Goal: Information Seeking & Learning: Learn about a topic

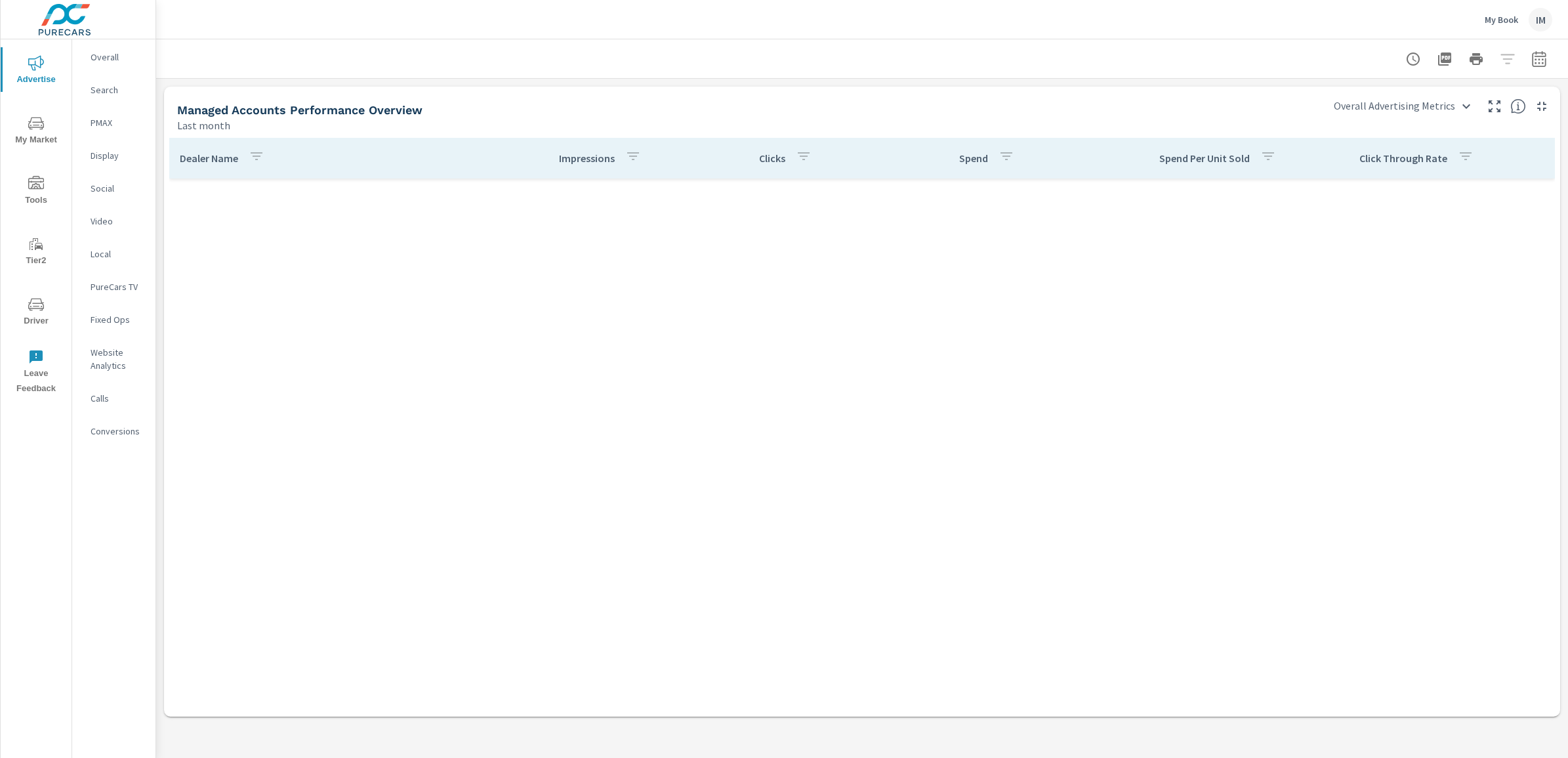
scroll to position [886, 0]
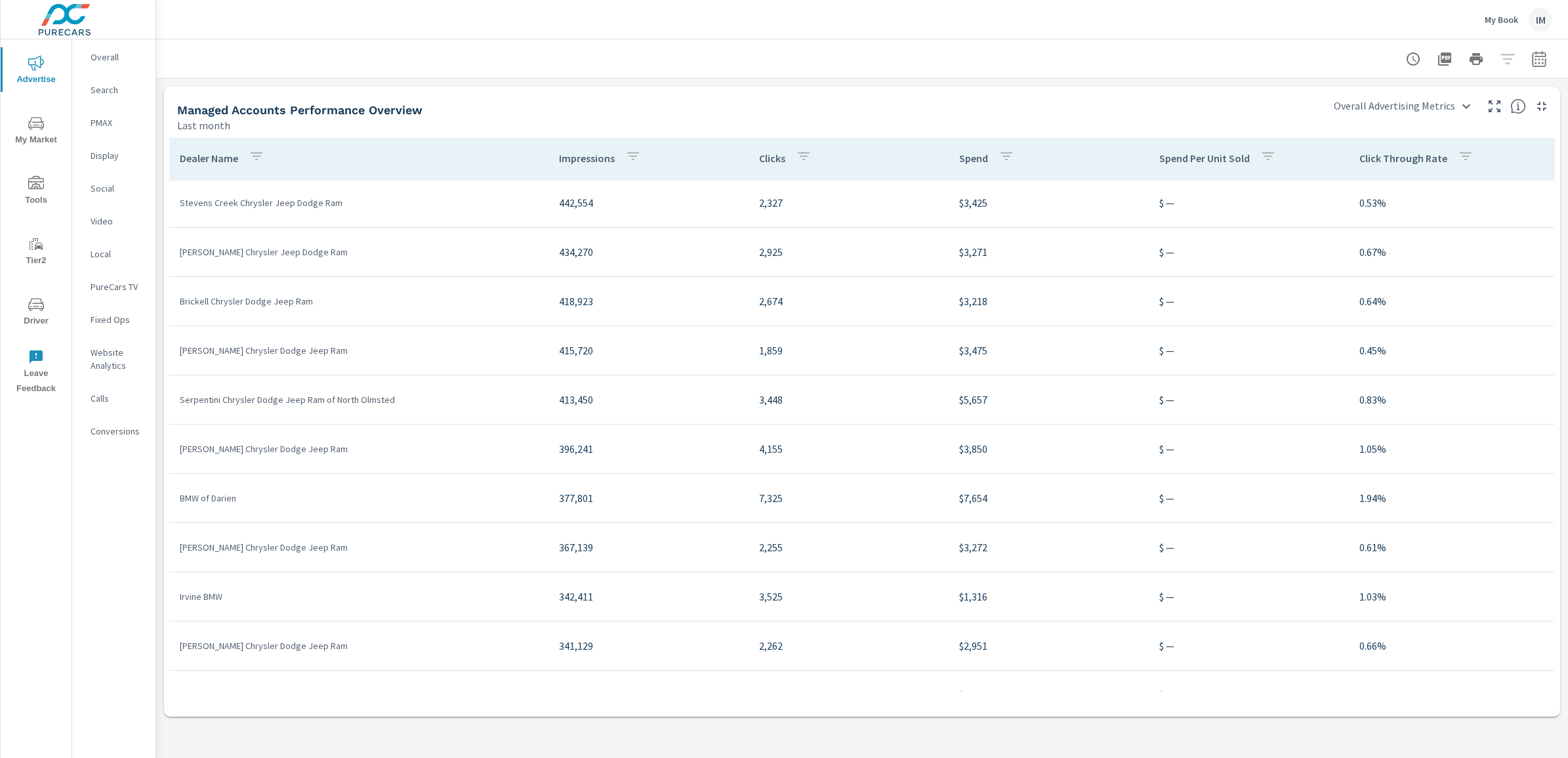
click at [1539, 23] on div "IM" at bounding box center [1540, 20] width 24 height 24
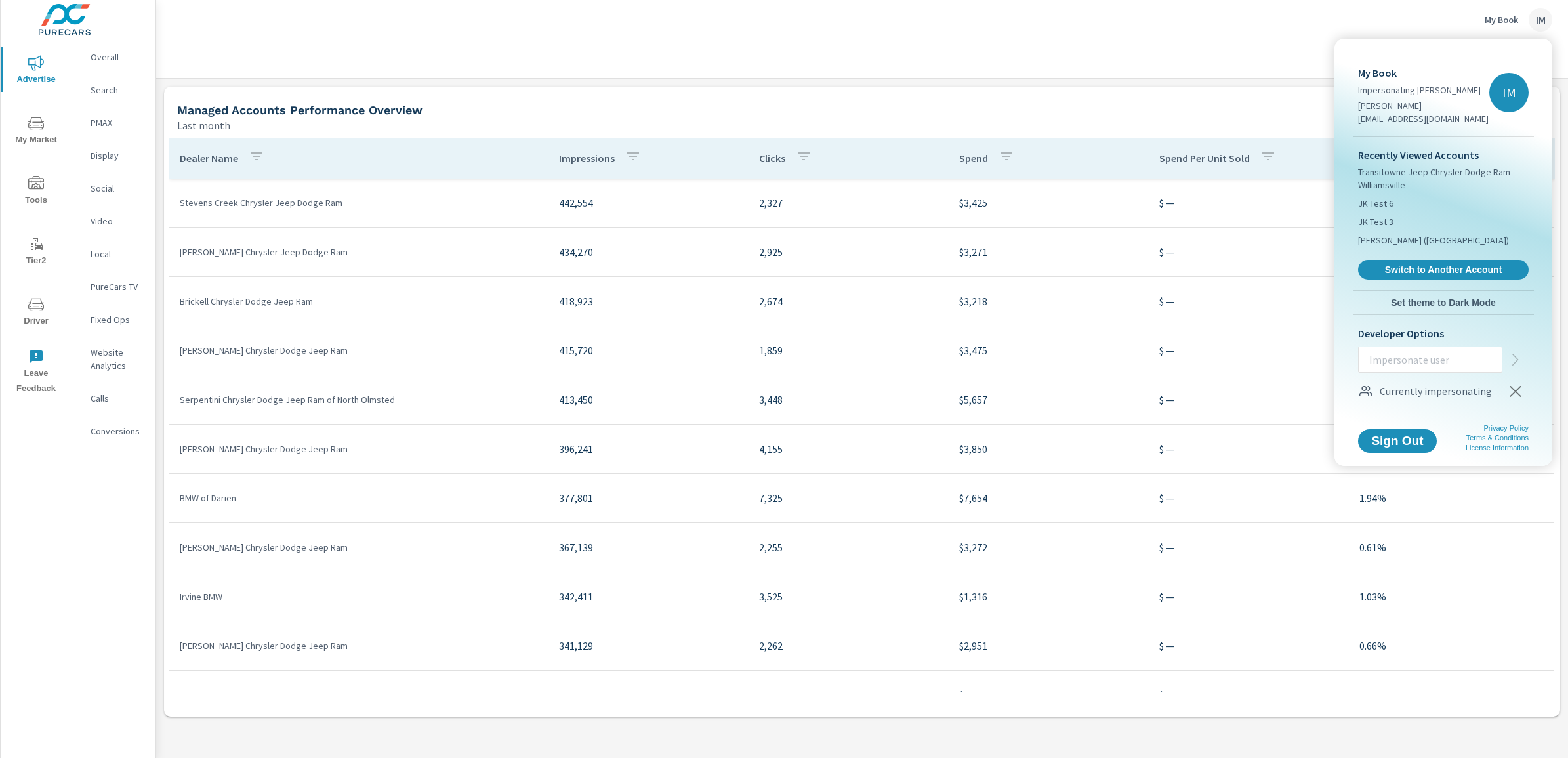
click at [1291, 95] on div at bounding box center [784, 379] width 1568 height 758
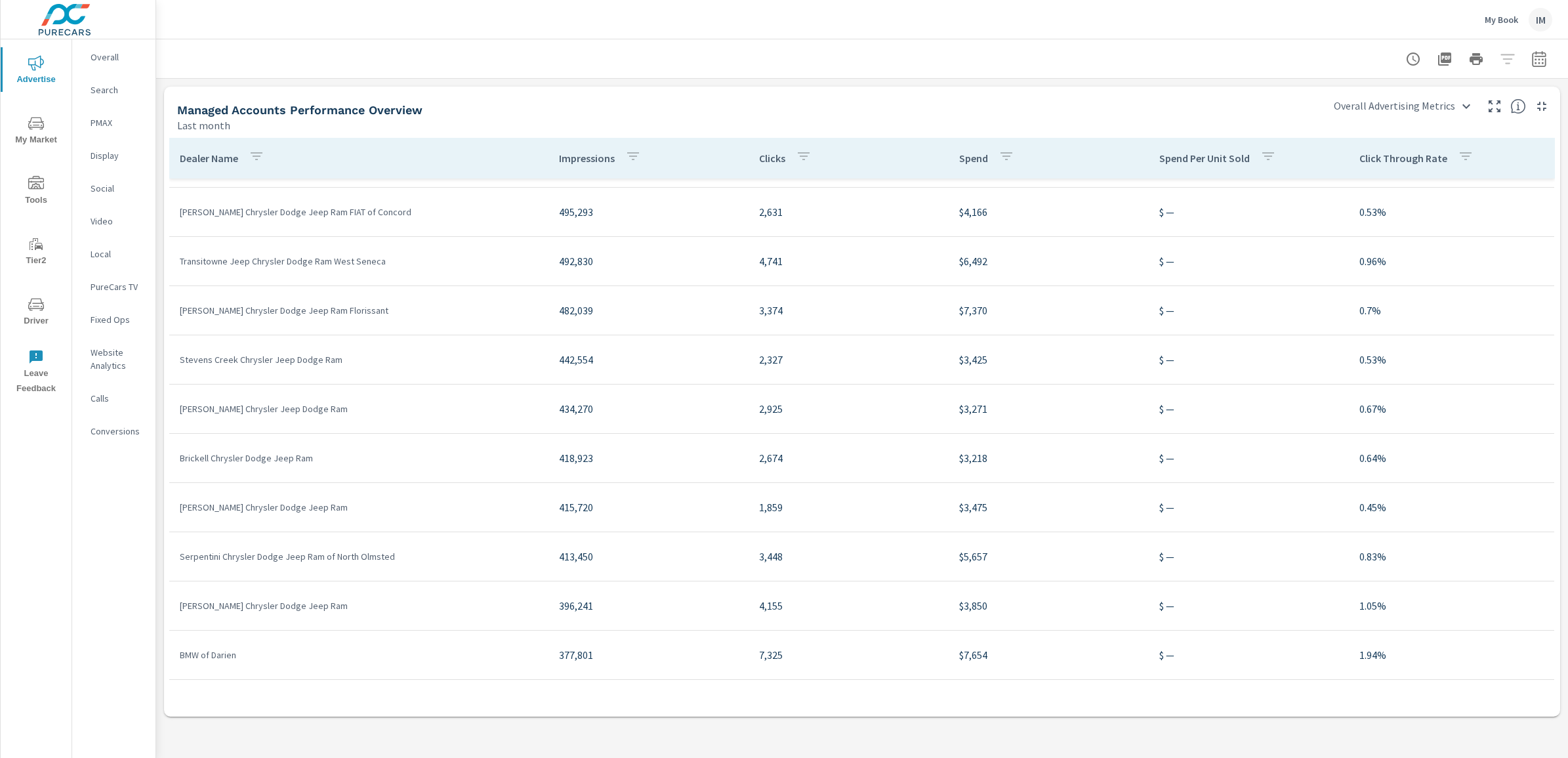
scroll to position [640, 0]
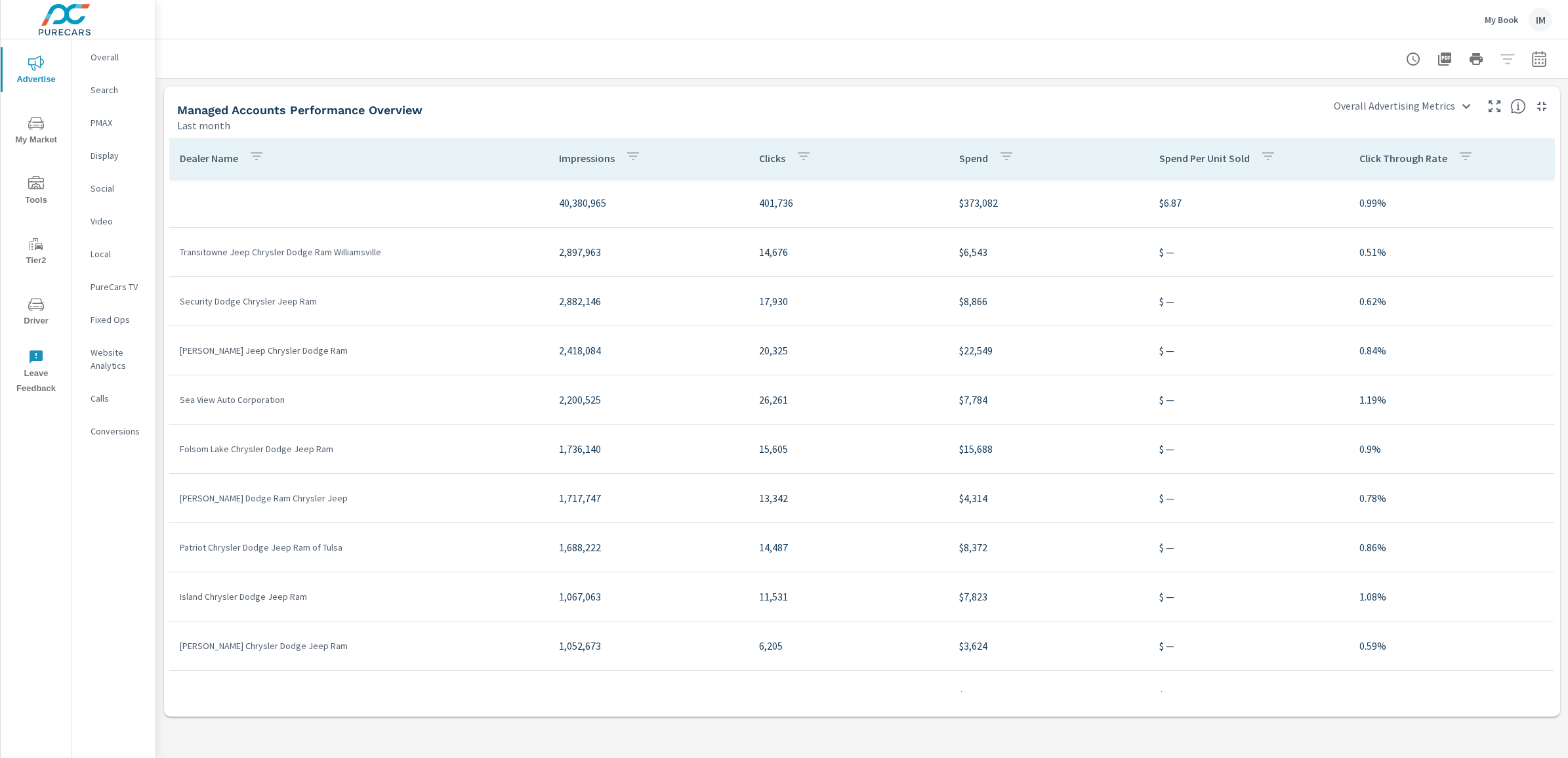
click at [227, 158] on p "Dealer Name" at bounding box center [209, 158] width 59 height 13
click at [197, 155] on p "Dealer Name" at bounding box center [209, 158] width 59 height 13
click at [241, 399] on p "Sea View Auto Corporation" at bounding box center [358, 400] width 358 height 13
click at [290, 254] on p "Transitowne Jeep Chrysler Dodge Ram Williamsville" at bounding box center [358, 252] width 358 height 13
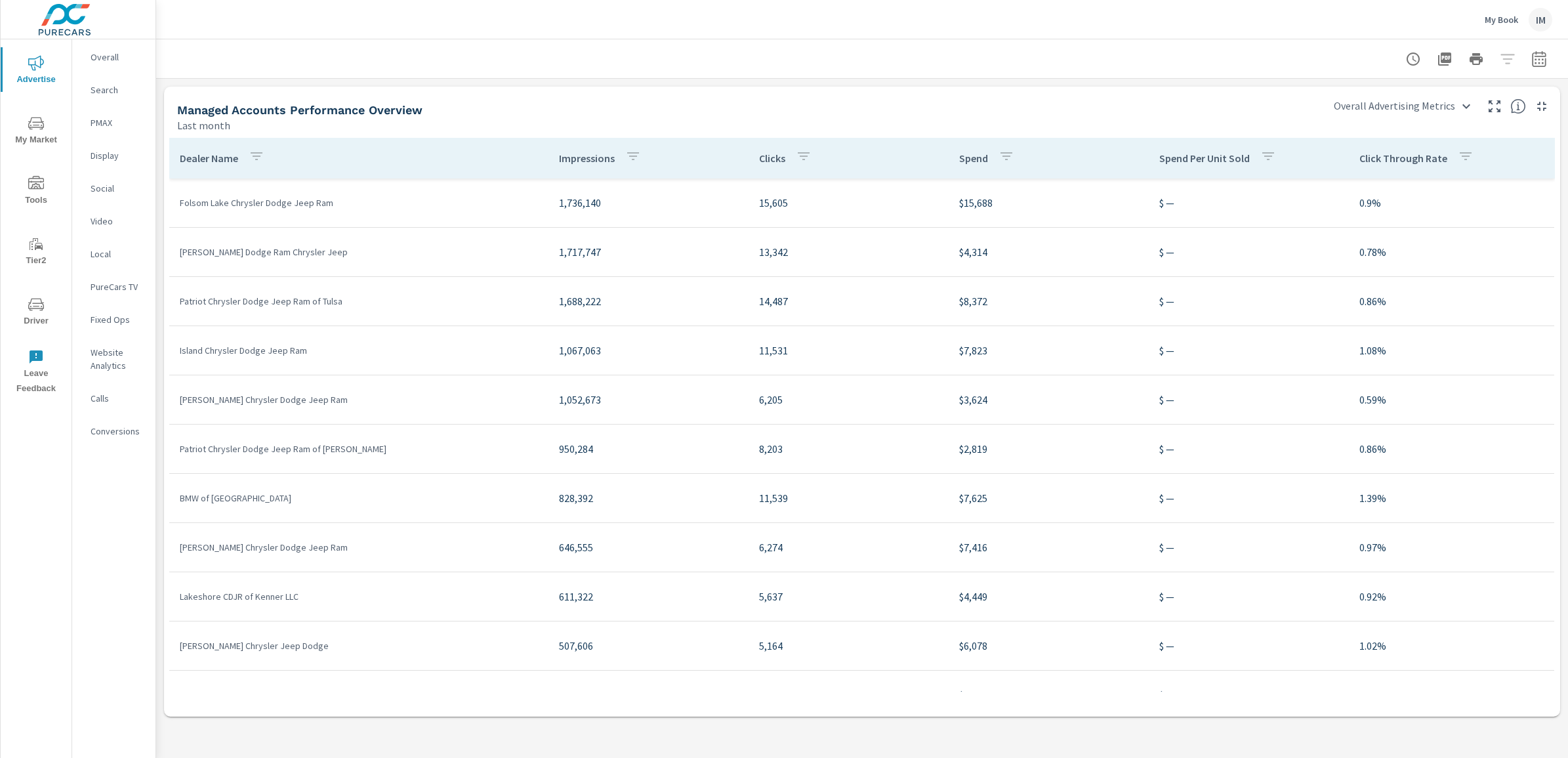
scroll to position [116, 0]
click at [1458, 109] on body "Advertise My Market Tools Tier2 Driver Leave Feedback Overall Search PMAX Displ…" at bounding box center [784, 379] width 1568 height 758
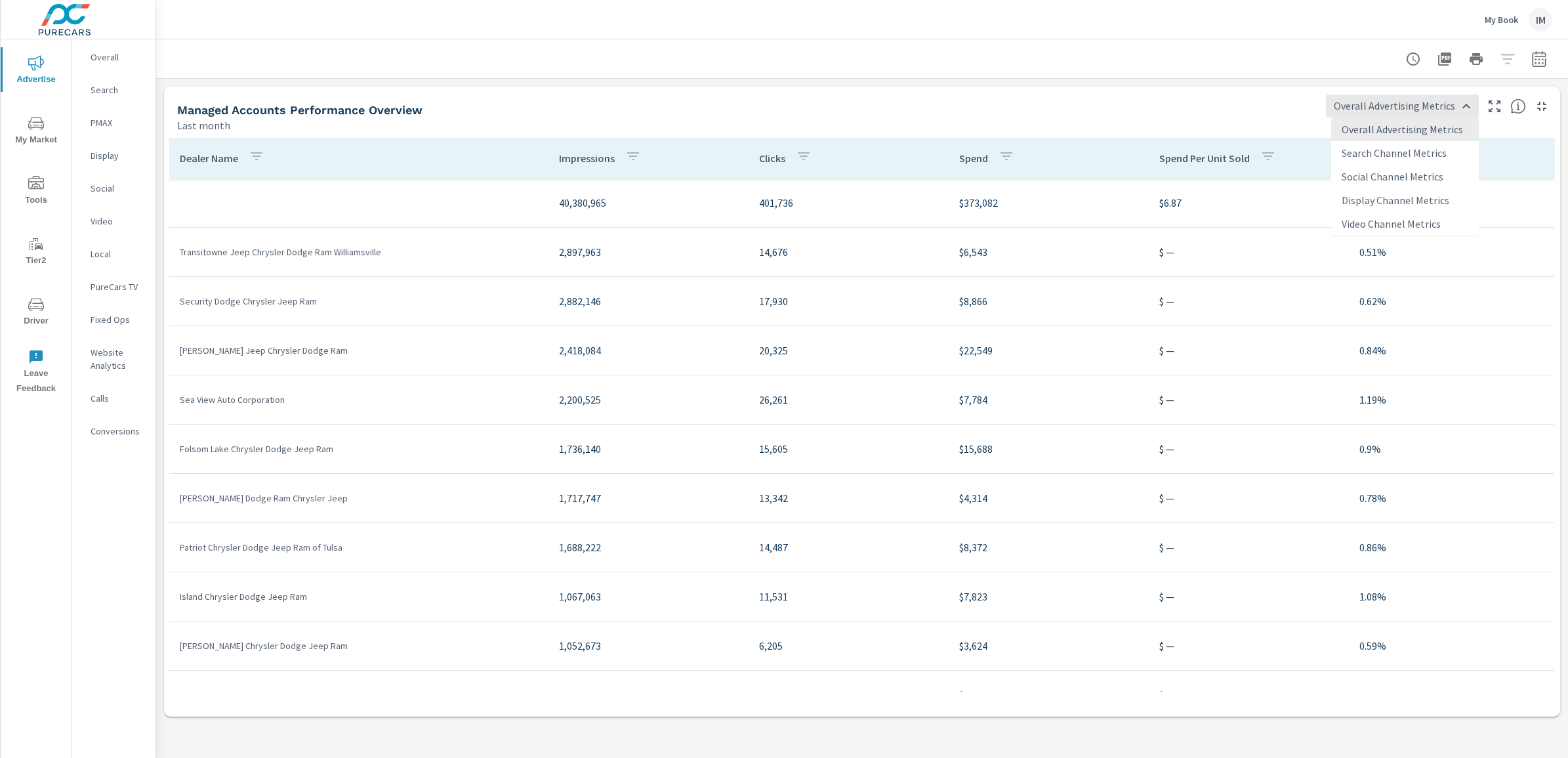
click at [1411, 126] on li "Overall Advertising Metrics" at bounding box center [1405, 129] width 148 height 24
click at [1470, 102] on body "Advertise My Market Tools Tier2 Driver Leave Feedback Overall Search PMAX Displ…" at bounding box center [784, 379] width 1568 height 758
click at [1411, 178] on li "Social Channel Metrics" at bounding box center [1405, 176] width 148 height 24
type input "Social Channel Metrics"
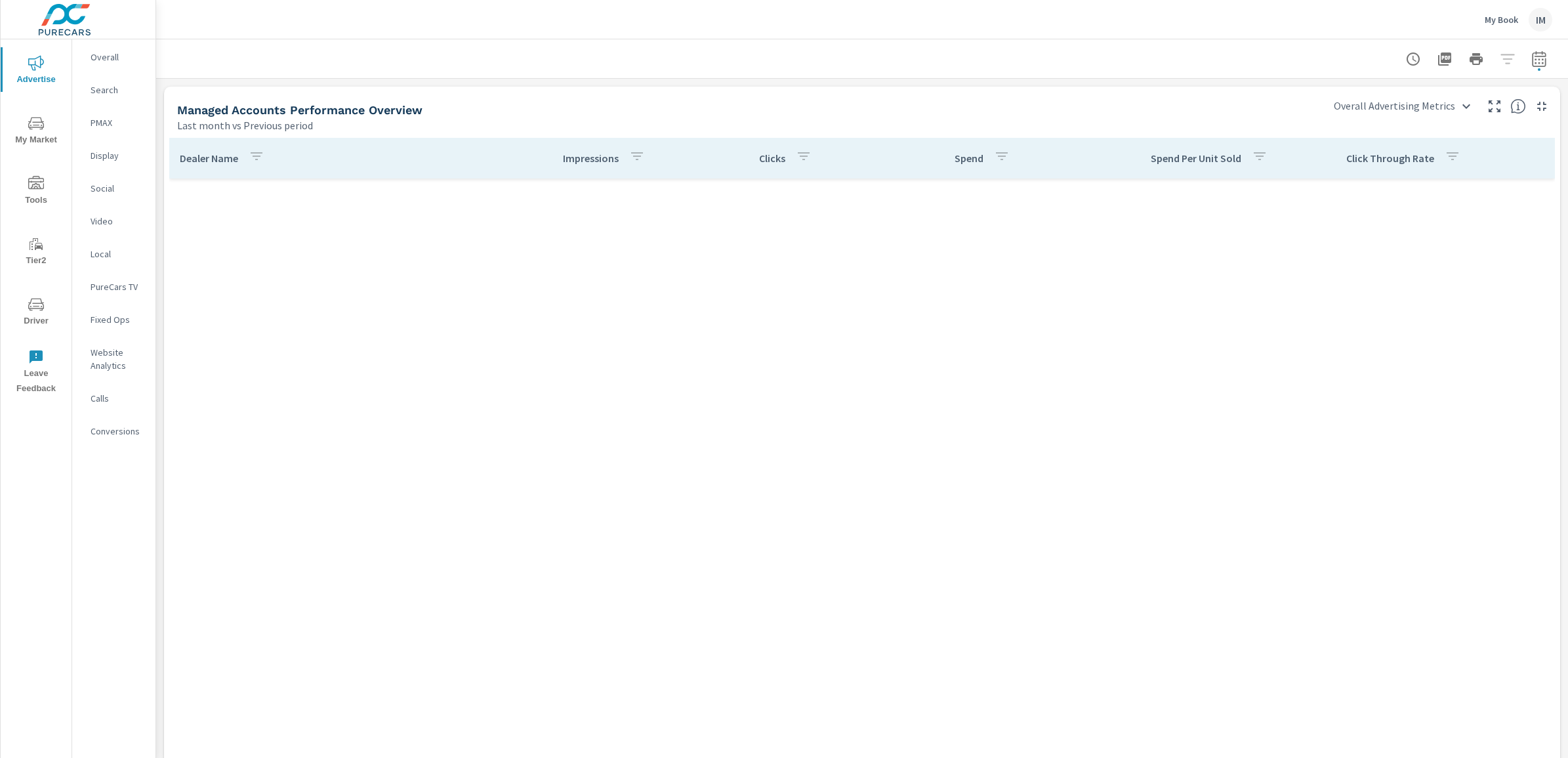
scroll to position [902, 0]
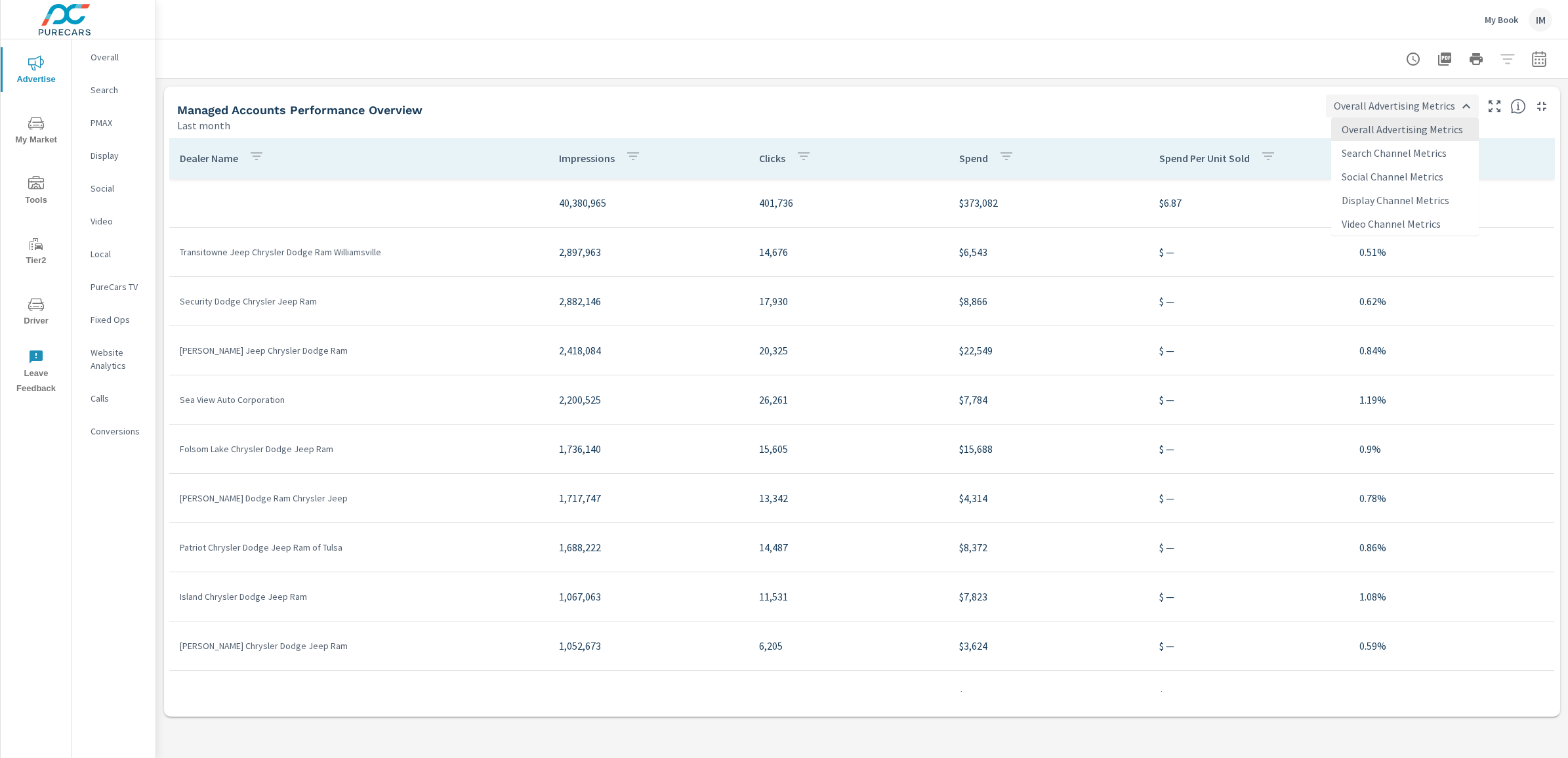
click at [1459, 109] on body "Advertise My Market Tools Tier2 Driver Leave Feedback Overall Search PMAX Displ…" at bounding box center [784, 379] width 1568 height 758
click at [1375, 146] on li "Search Channel Metrics" at bounding box center [1405, 153] width 148 height 24
type input "Search Channel Metrics"
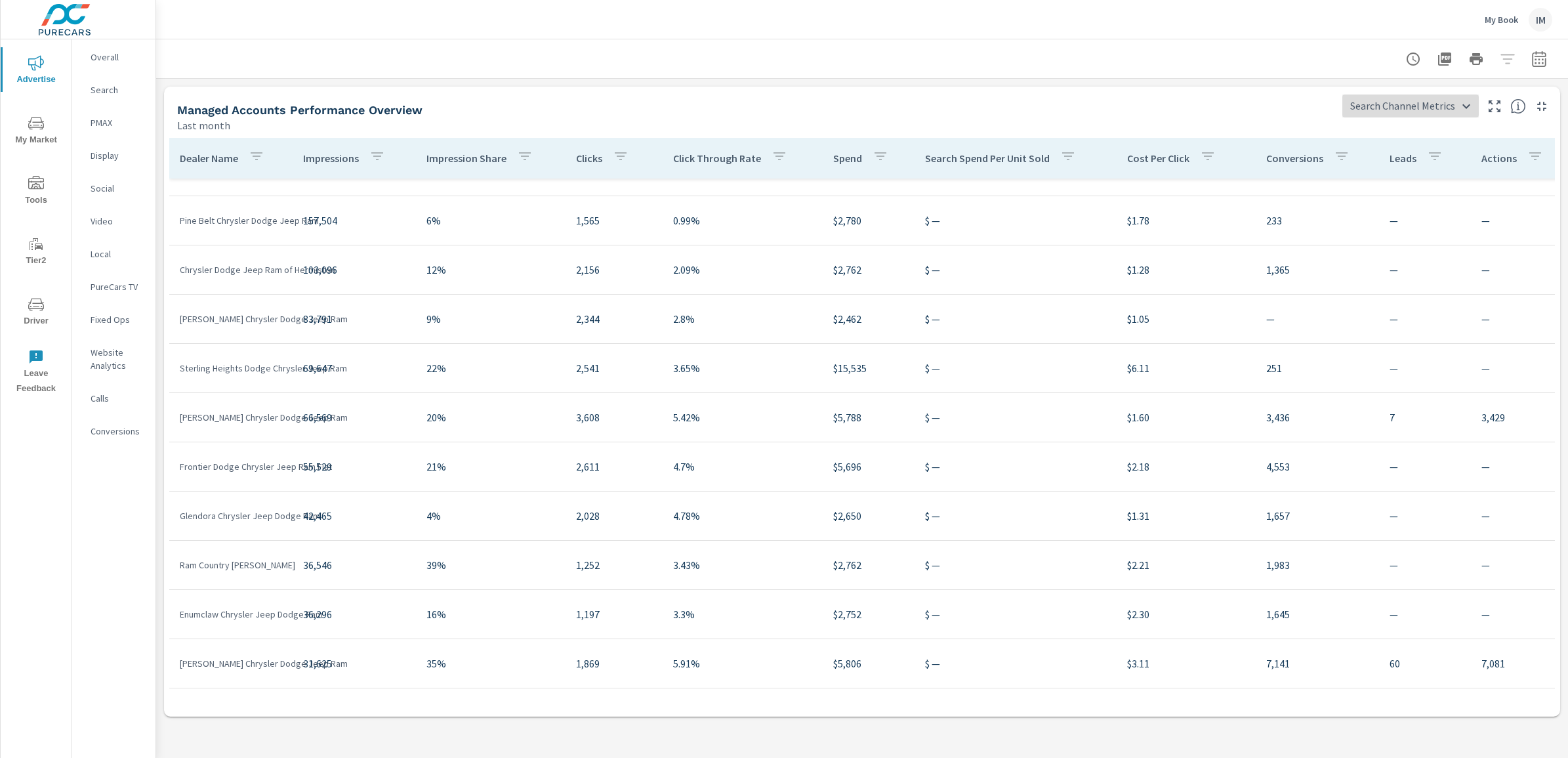
scroll to position [328, 0]
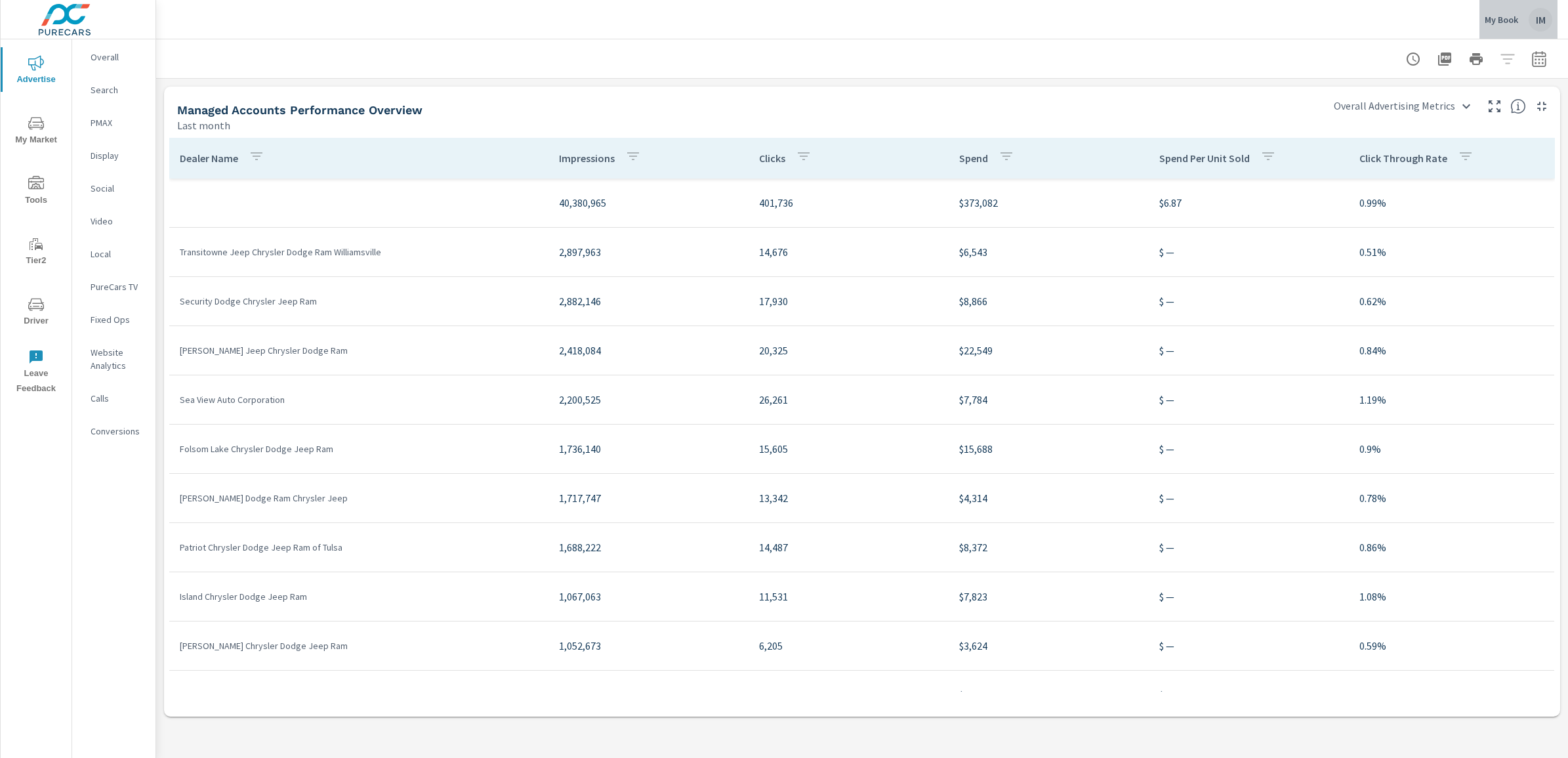
click at [1537, 16] on div "IM" at bounding box center [1540, 20] width 24 height 24
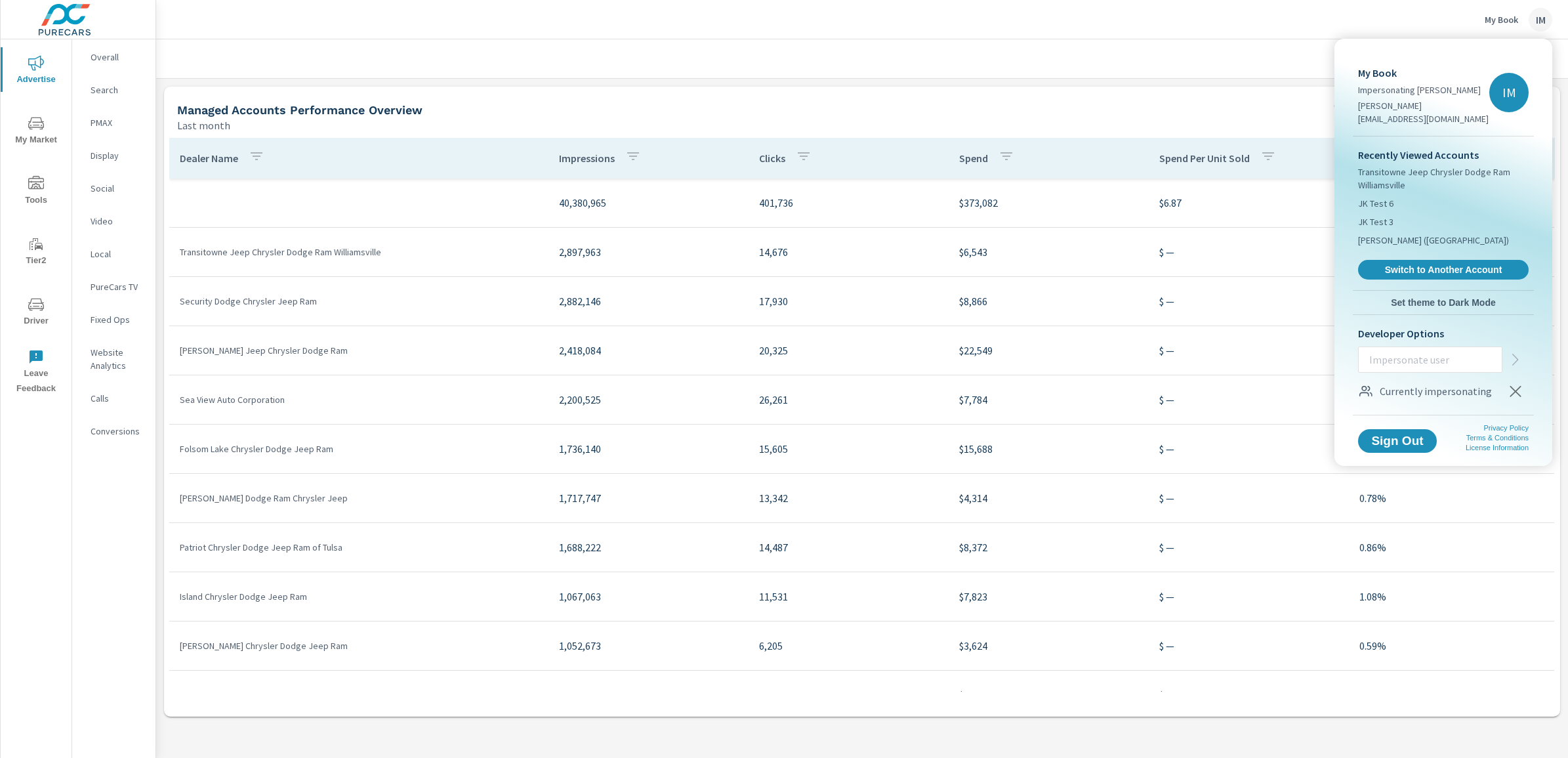
click at [1537, 16] on div at bounding box center [784, 379] width 1568 height 758
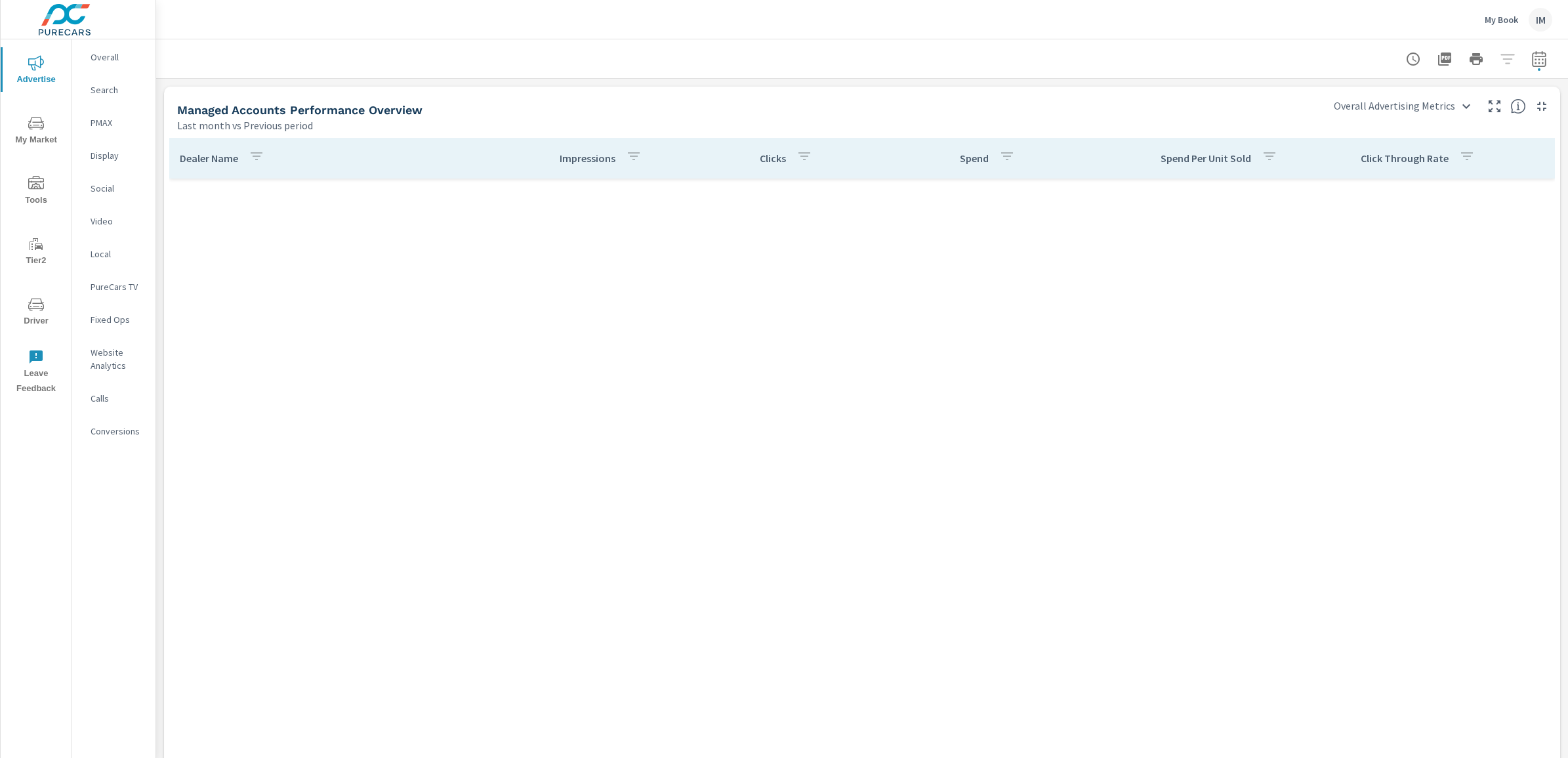
scroll to position [886, 0]
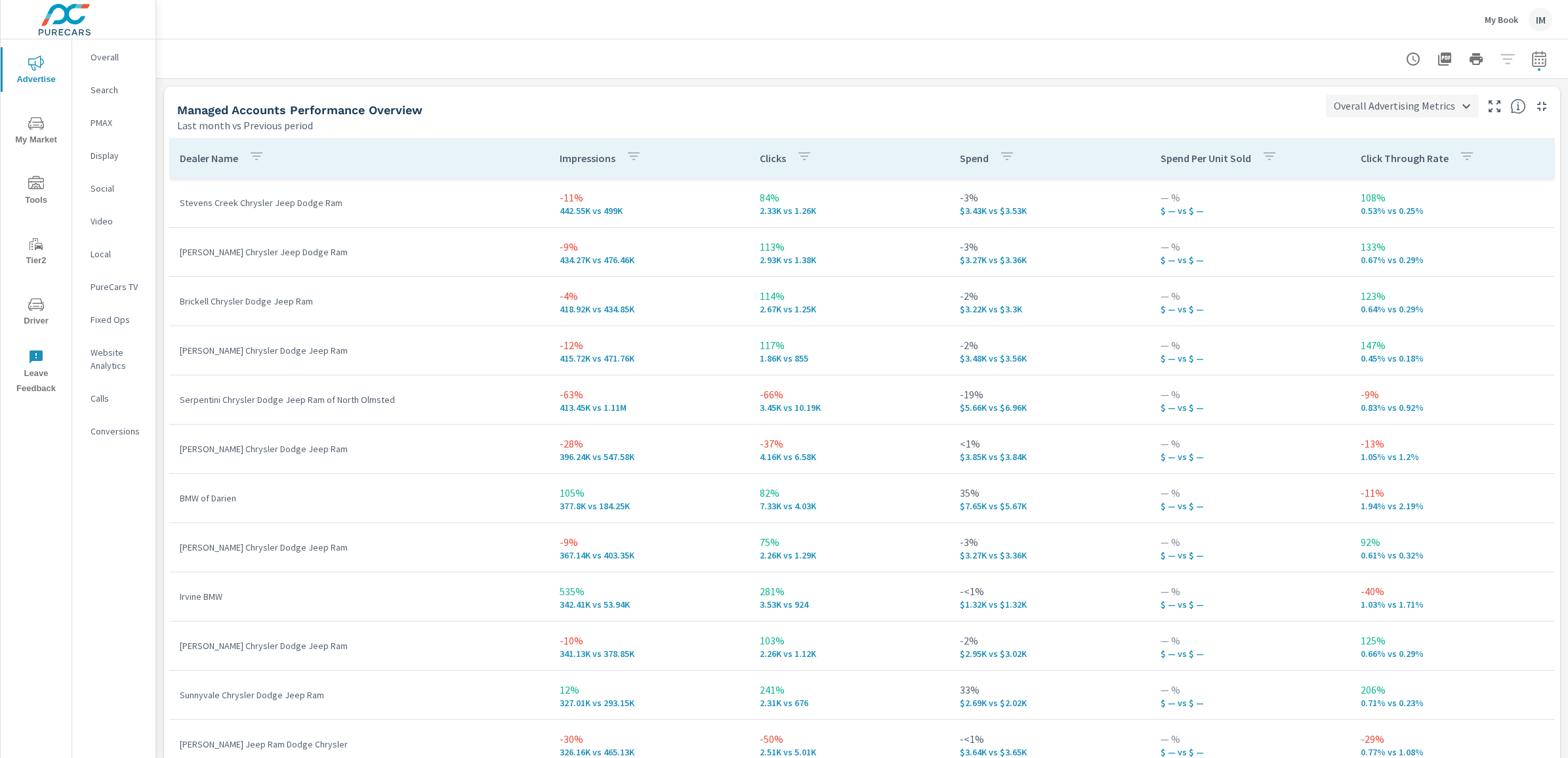
click at [1454, 107] on body "Advertise My Market Tools Tier2 Driver Leave Feedback Overall Search PMAX Displ…" at bounding box center [784, 379] width 1568 height 758
click at [1396, 156] on li "Search Channel Metrics" at bounding box center [1392, 153] width 148 height 24
type input "Search Channel Metrics"
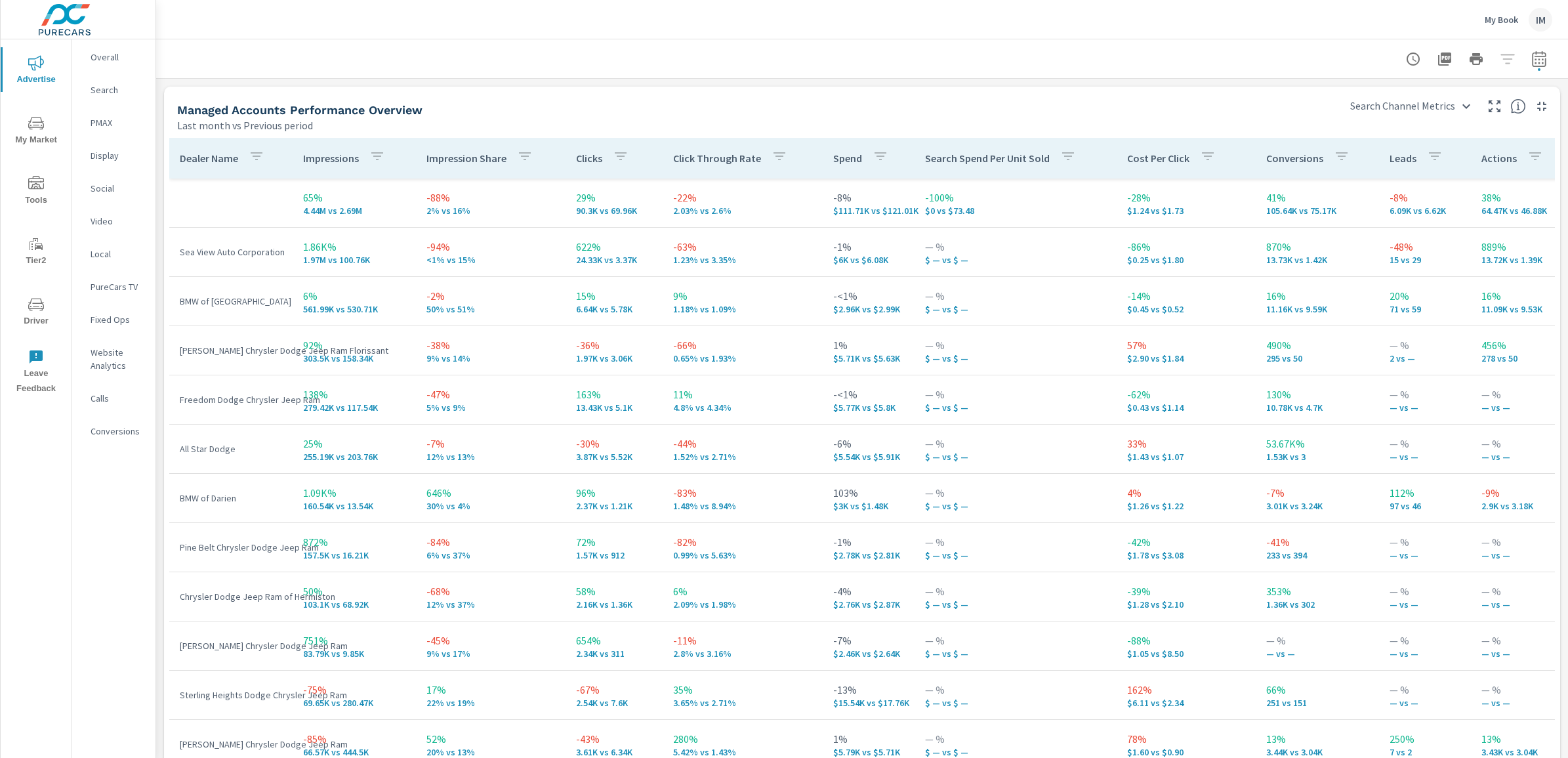
click at [1409, 21] on div "My Book IM" at bounding box center [862, 19] width 1380 height 38
click at [874, 22] on div "My Book IM" at bounding box center [862, 19] width 1380 height 38
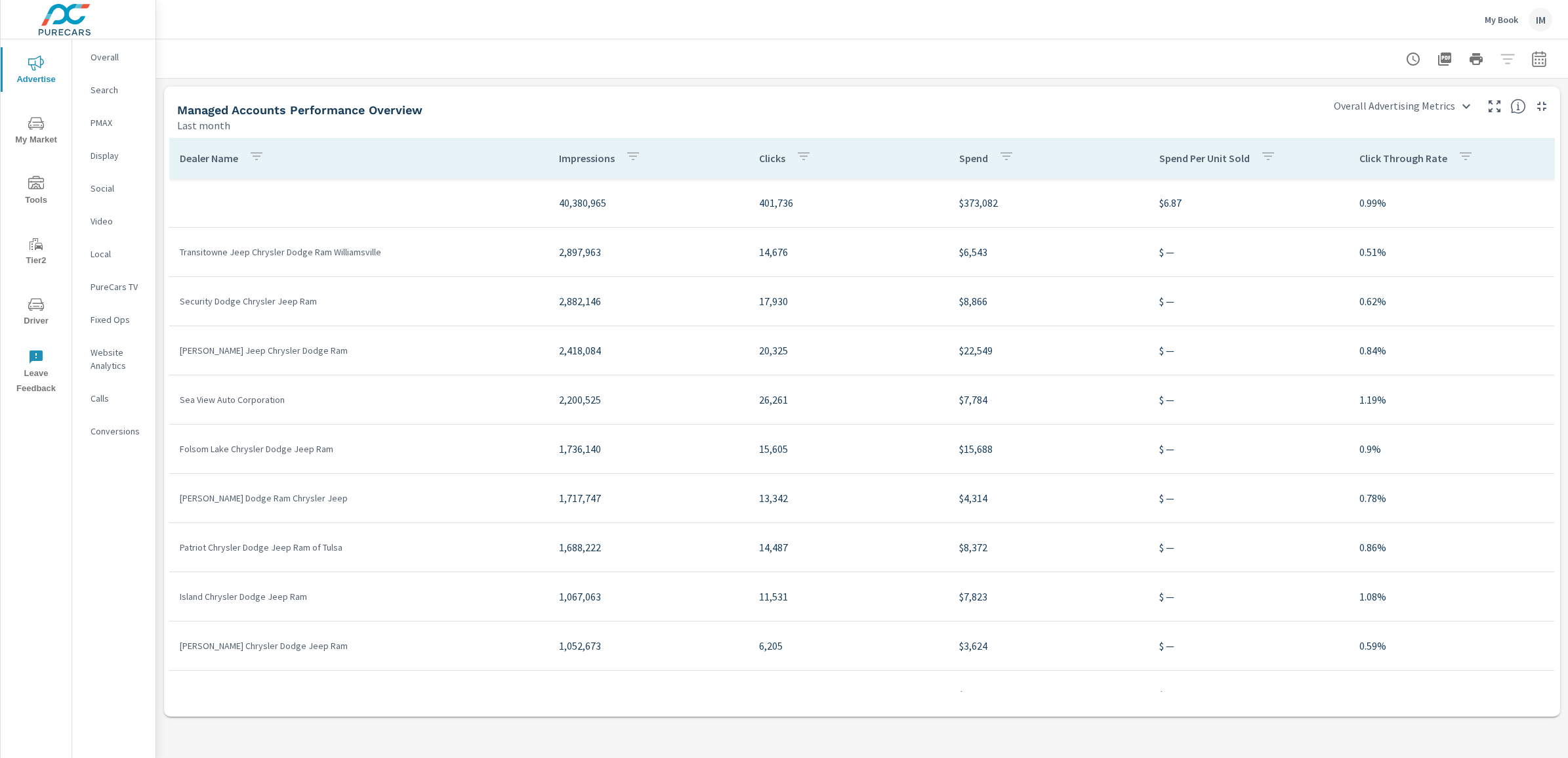
scroll to position [886, 0]
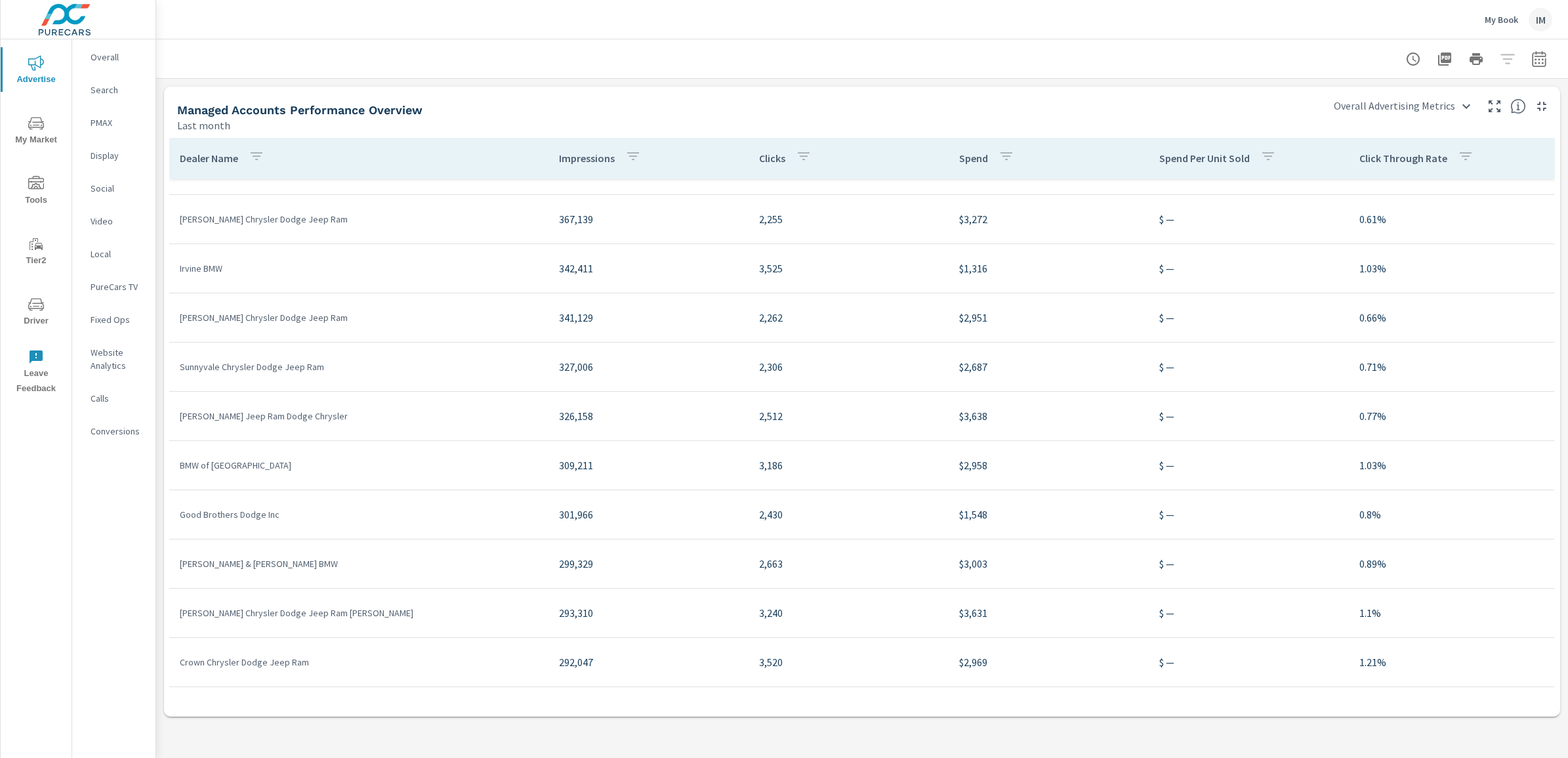
scroll to position [804, 0]
